Goal: Information Seeking & Learning: Compare options

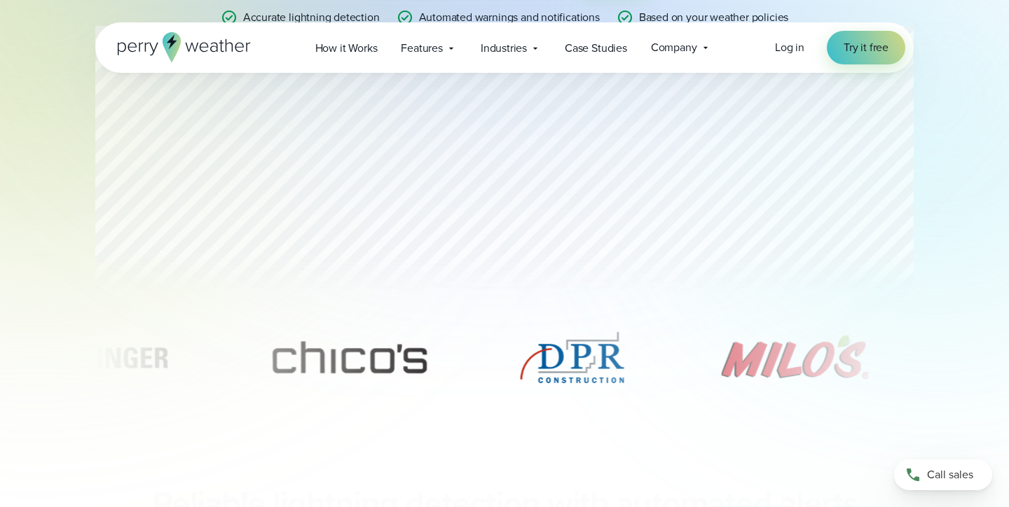
scroll to position [418, 0]
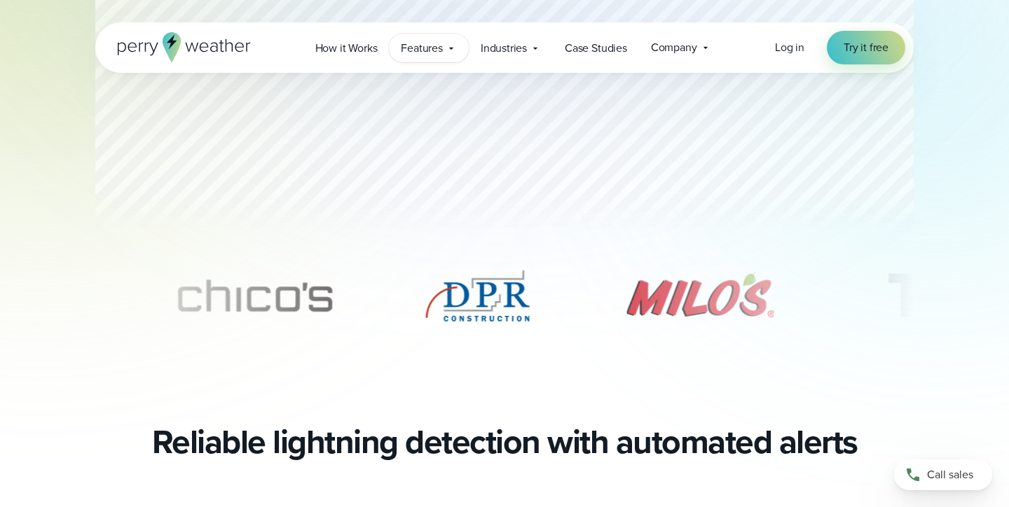
click at [442, 48] on span "Features" at bounding box center [422, 48] width 42 height 17
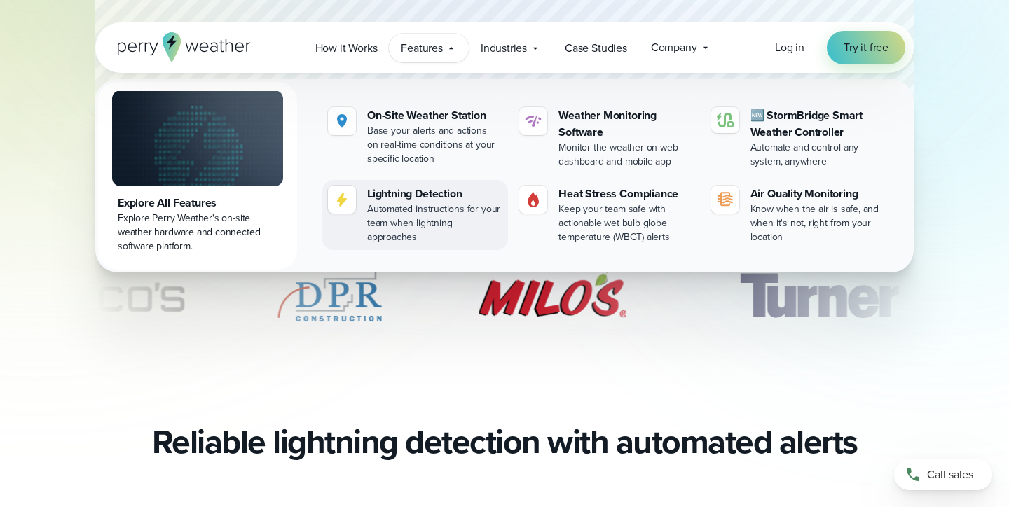
click at [411, 210] on div "Automated instructions for your team when lightning approaches" at bounding box center [434, 224] width 135 height 42
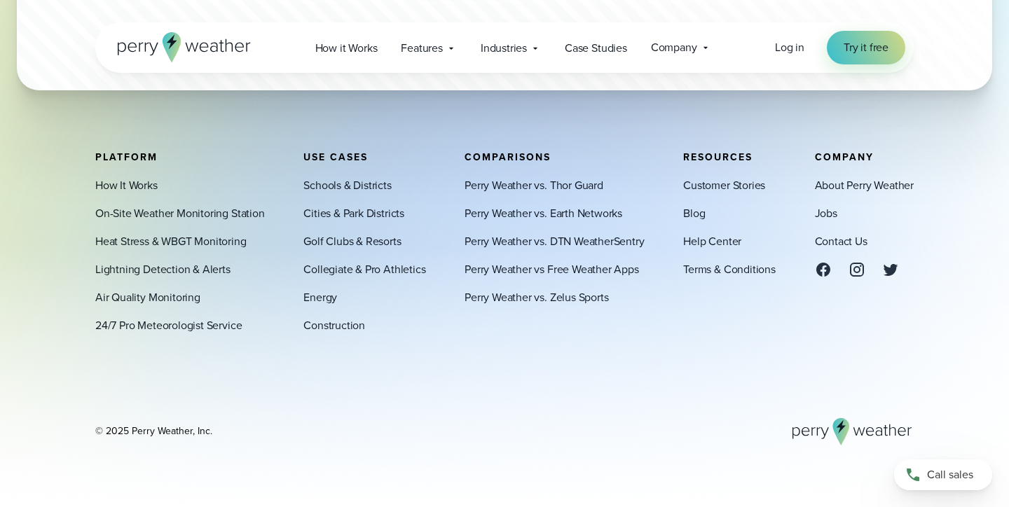
scroll to position [4428, 0]
click at [573, 190] on link "Perry Weather vs. Thor Guard" at bounding box center [534, 185] width 139 height 17
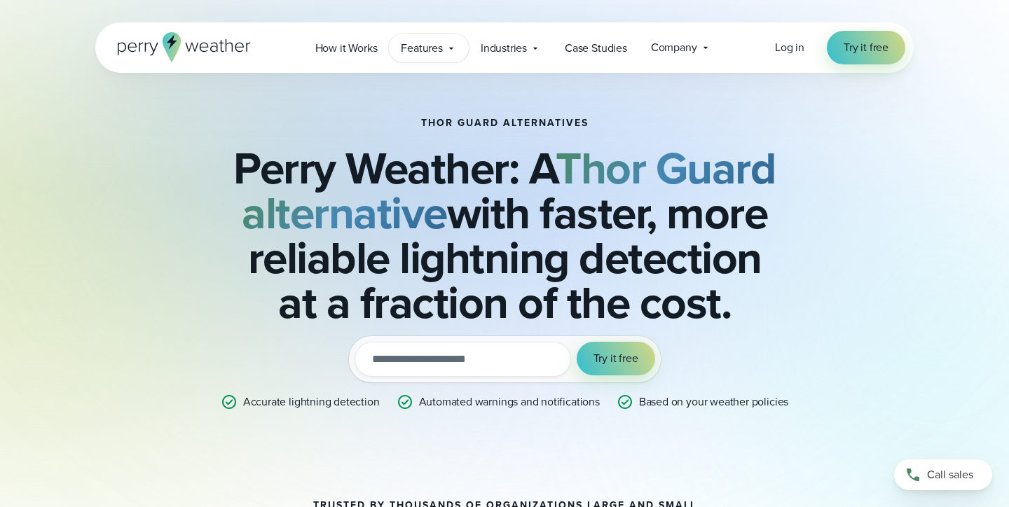
click at [438, 50] on span "Features" at bounding box center [422, 48] width 42 height 17
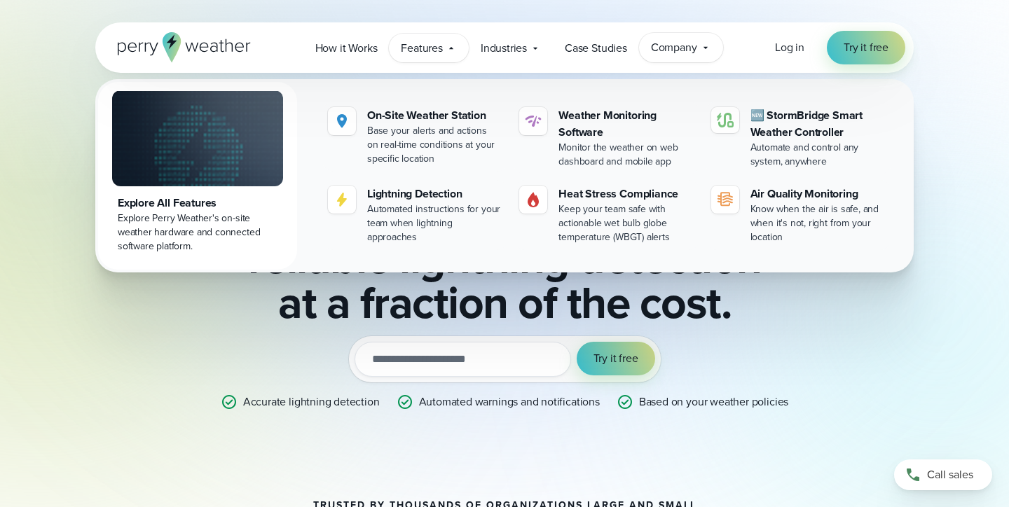
click at [706, 48] on icon at bounding box center [705, 47] width 11 height 11
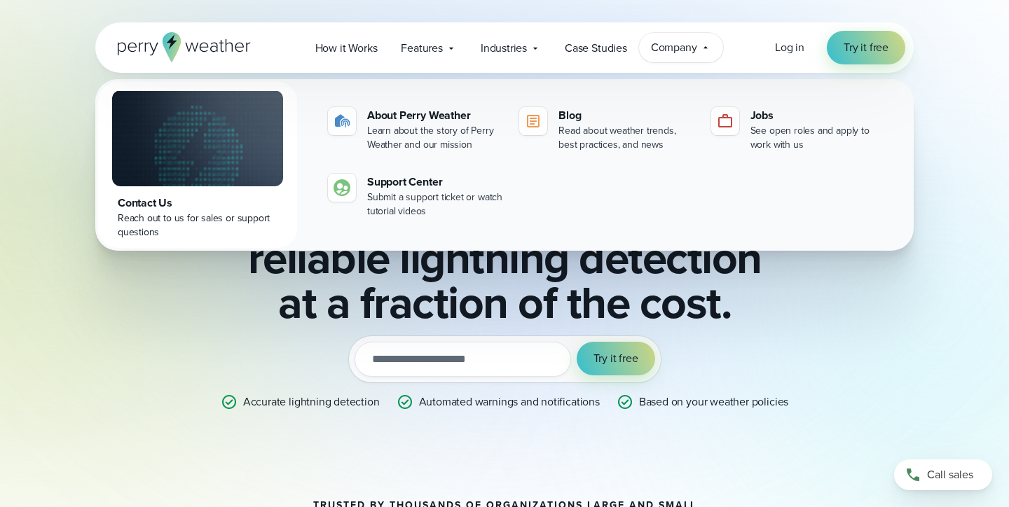
click at [706, 48] on icon at bounding box center [706, 47] width 4 height 2
